Goal: Navigation & Orientation: Find specific page/section

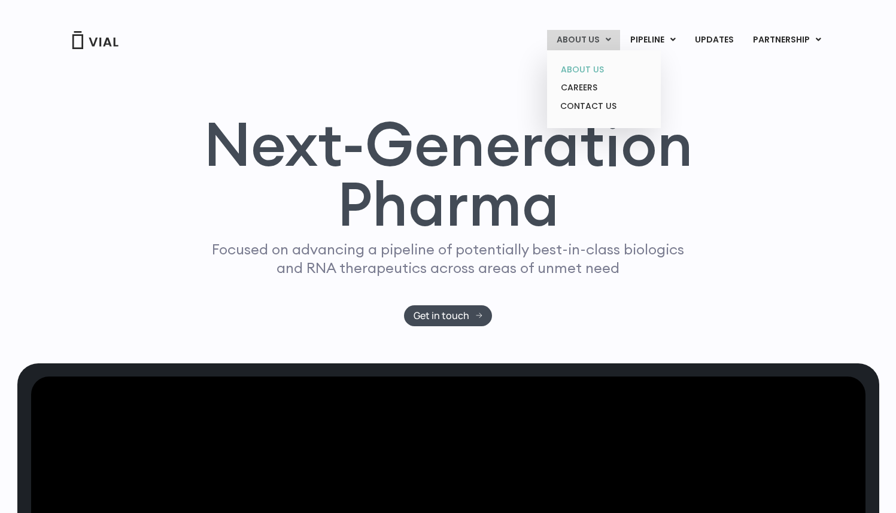
click at [592, 66] on link "ABOUT US" at bounding box center [604, 69] width 105 height 19
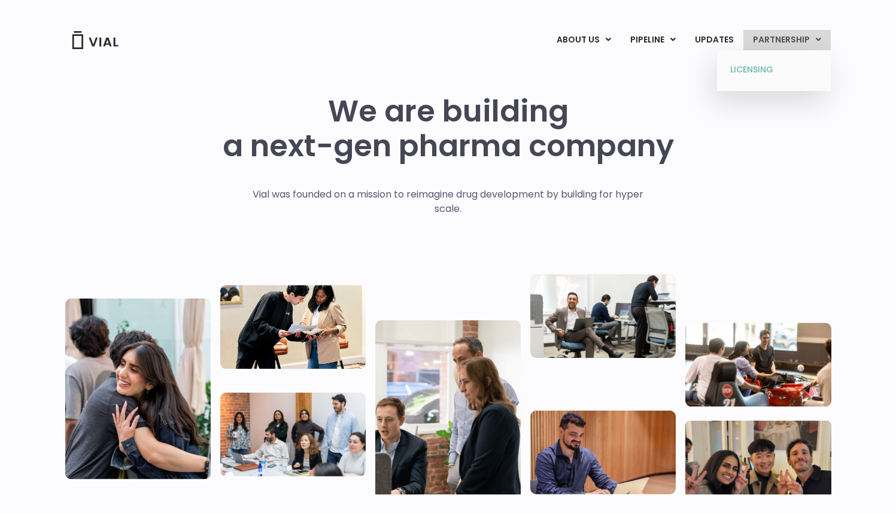
click at [773, 69] on link "LICENSING" at bounding box center [774, 69] width 105 height 19
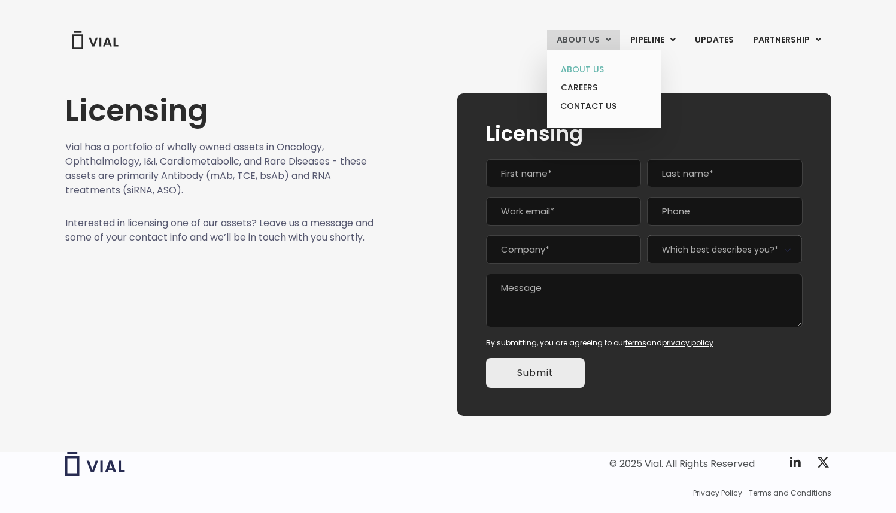
click at [583, 66] on link "ABOUT US" at bounding box center [604, 69] width 105 height 19
